Goal: Navigation & Orientation: Go to known website

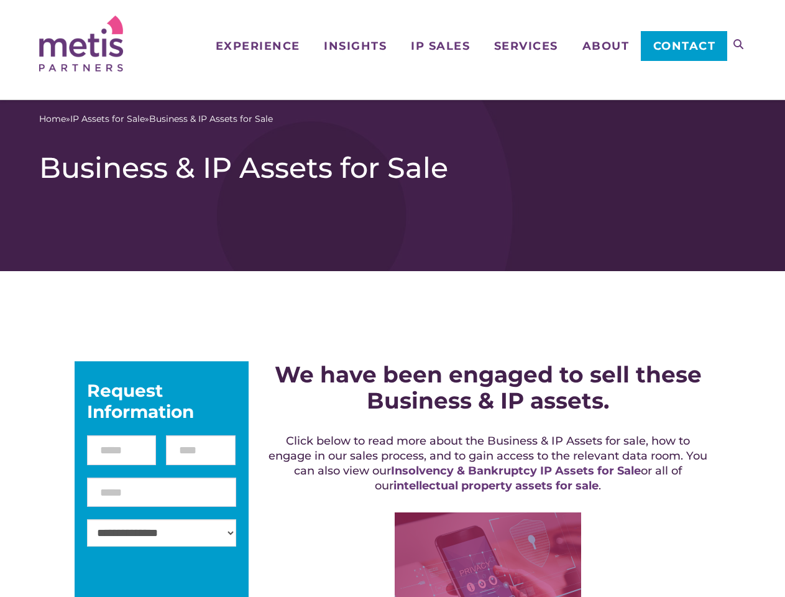
click at [739, 44] on icon at bounding box center [739, 44] width 10 height 10
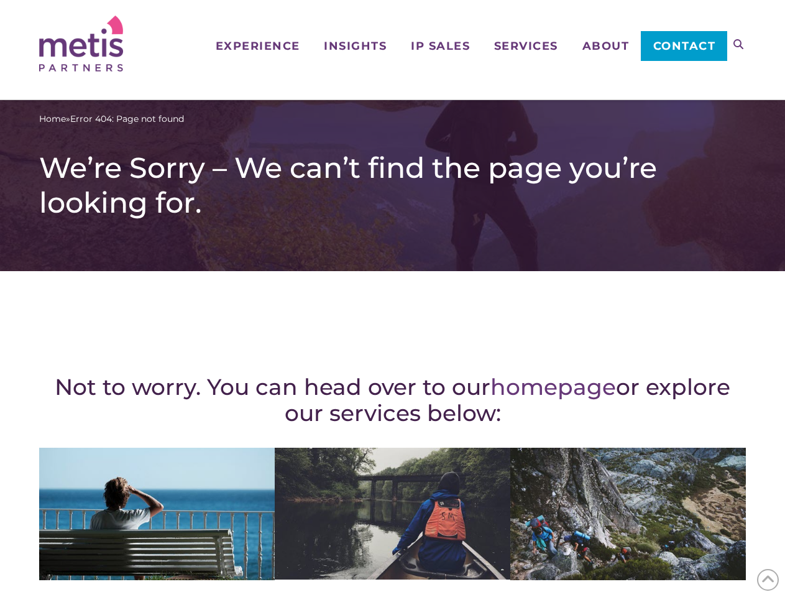
click at [392, 298] on div "Not to worry. You can head over to our homepage or explore our services below: …" at bounding box center [392, 543] width 707 height 495
click at [739, 44] on icon at bounding box center [739, 44] width 10 height 10
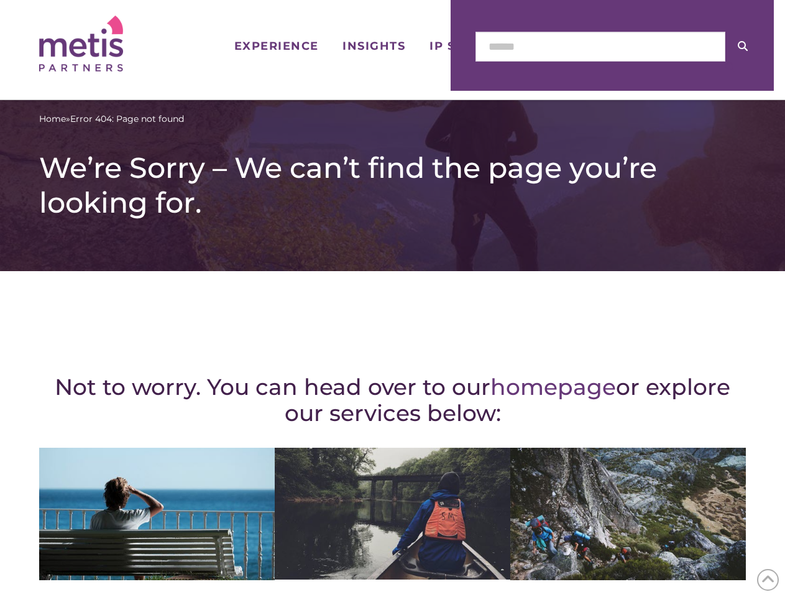
click at [768, 579] on icon at bounding box center [769, 579] width 14 height 19
